Goal: Task Accomplishment & Management: Manage account settings

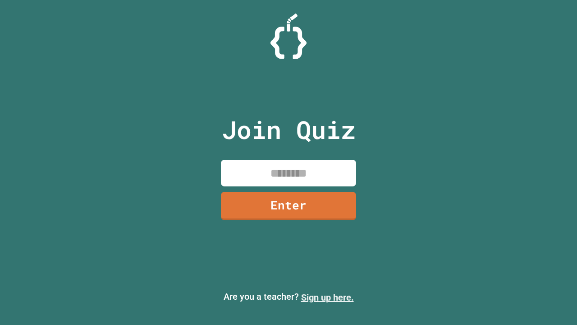
click at [327, 297] on link "Sign up here." at bounding box center [327, 297] width 53 height 11
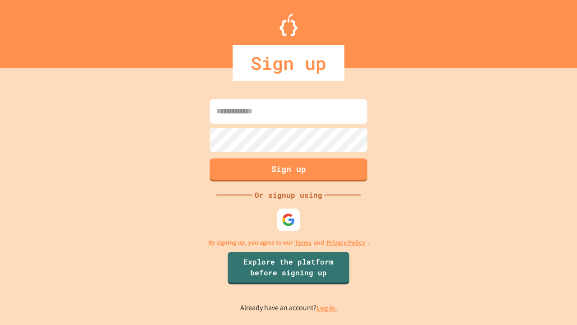
click at [327, 307] on link "Log in." at bounding box center [326, 307] width 21 height 9
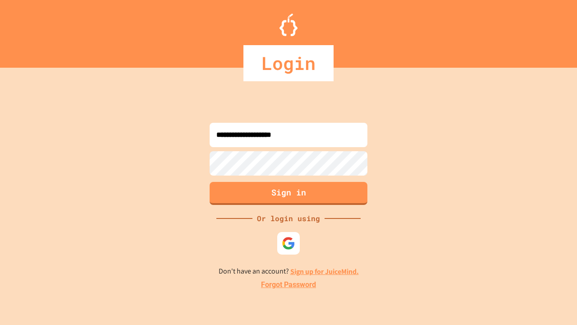
type input "**********"
